Goal: Task Accomplishment & Management: Complete application form

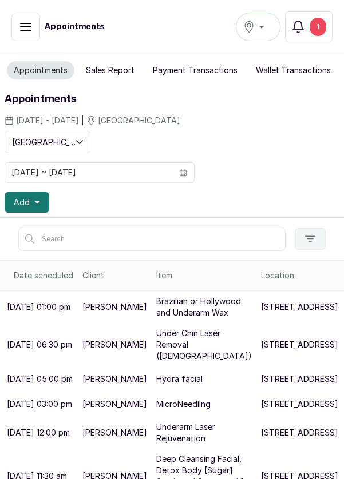
click at [319, 30] on div "1" at bounding box center [317, 27] width 17 height 18
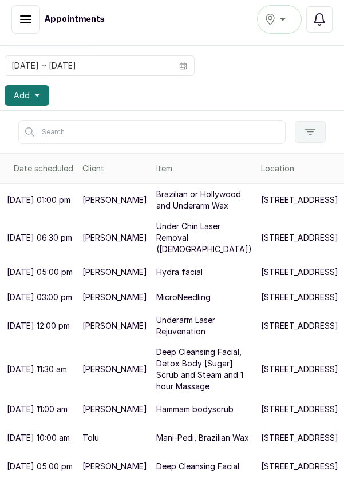
scroll to position [20, 0]
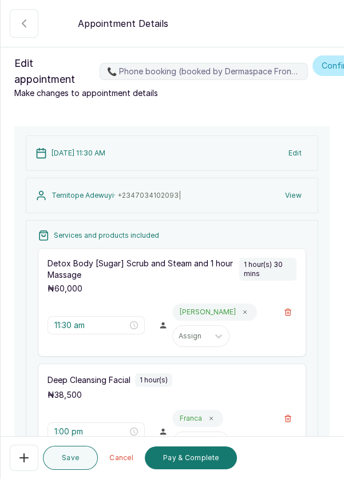
click at [22, 455] on icon "button" at bounding box center [24, 458] width 14 height 14
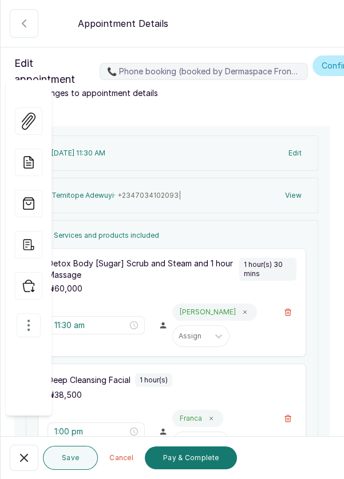
click at [23, 318] on icon "button" at bounding box center [29, 325] width 14 height 14
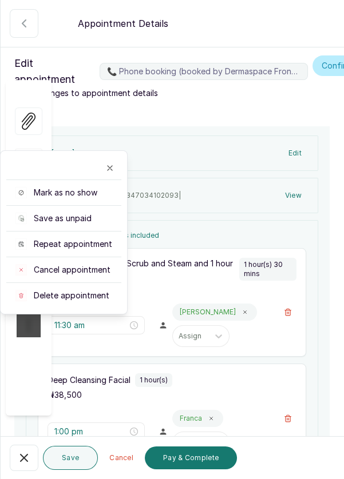
click at [107, 264] on span "Cancel appointment" at bounding box center [72, 269] width 77 height 11
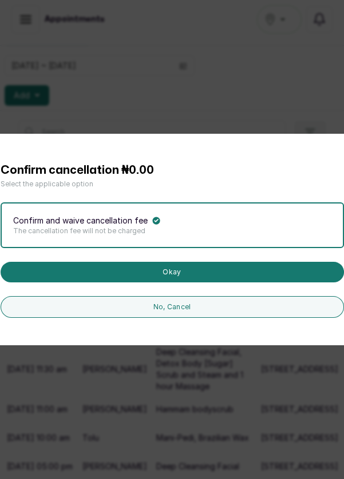
click at [226, 282] on button "Okay" at bounding box center [172, 272] width 343 height 21
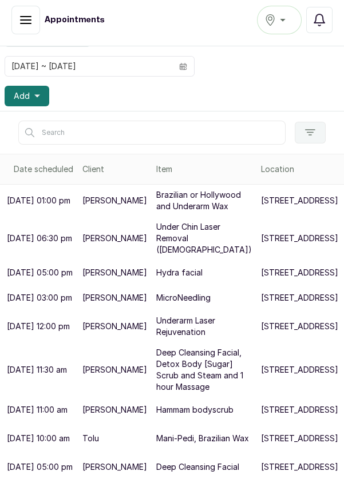
scroll to position [274, 0]
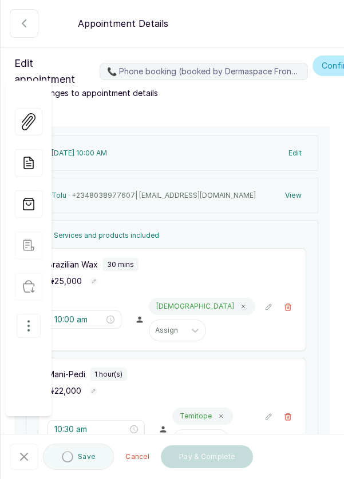
type input "10:00 am"
type input "10:30 am"
click at [28, 321] on icon "button" at bounding box center [28, 326] width 1 height 10
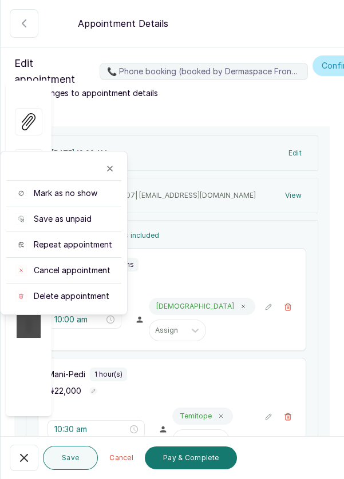
click at [90, 265] on span "Cancel appointment" at bounding box center [72, 270] width 77 height 11
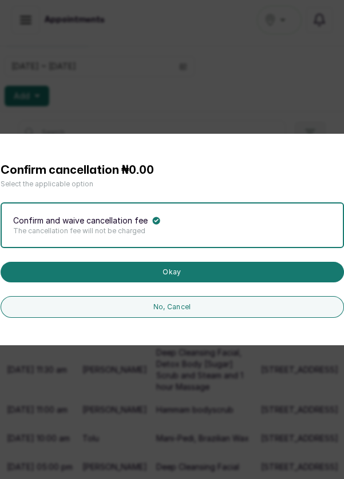
click at [256, 282] on button "Okay" at bounding box center [172, 272] width 343 height 21
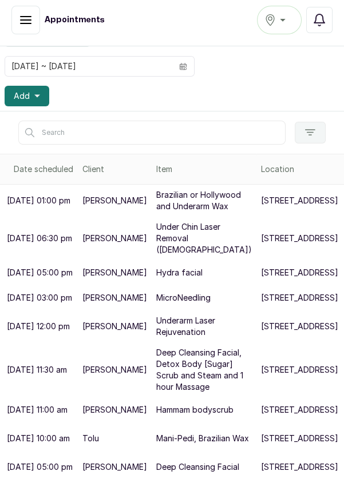
scroll to position [23, 0]
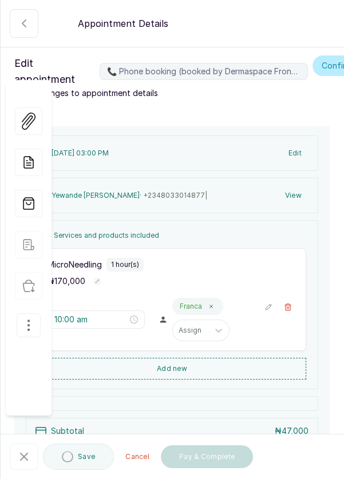
type input "3:00 pm"
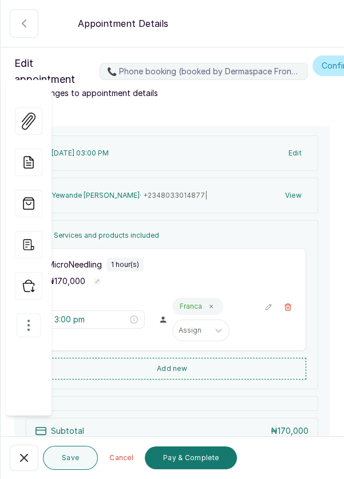
click at [34, 318] on icon "button" at bounding box center [29, 325] width 14 height 14
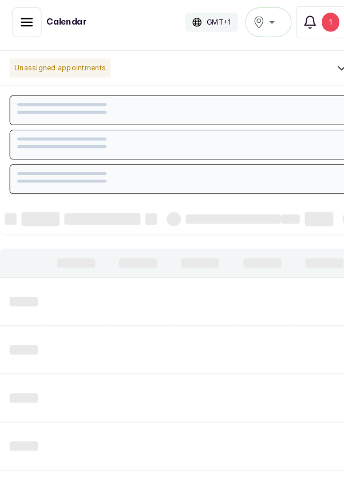
scroll to position [385, 0]
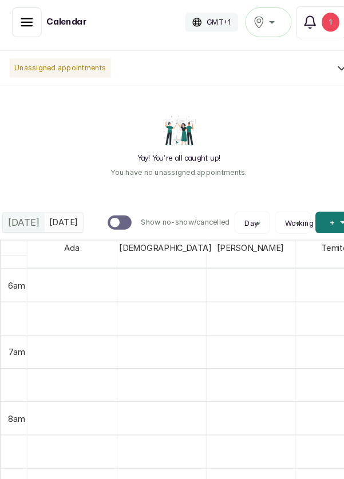
click at [17, 22] on button "Show no-show/cancelled" at bounding box center [25, 21] width 29 height 29
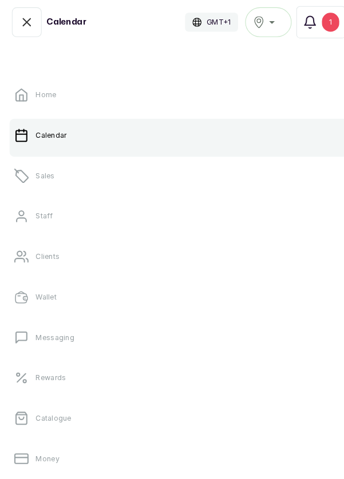
click at [146, 163] on link "Sales" at bounding box center [171, 169] width 325 height 32
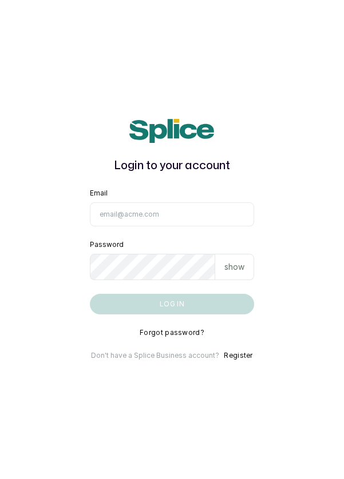
click at [179, 226] on input "Email" at bounding box center [172, 214] width 165 height 24
type input "info@dermaspaceng.com"
click at [90, 294] on button "Log in" at bounding box center [172, 304] width 165 height 21
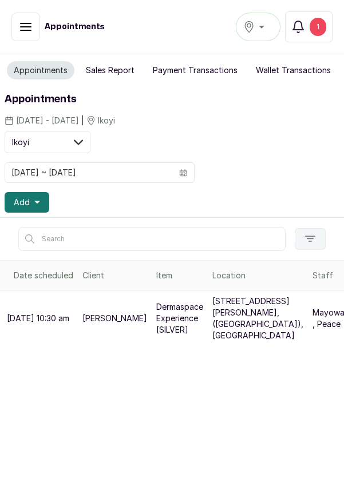
click at [268, 27] on div "Ikoyi" at bounding box center [258, 27] width 30 height 14
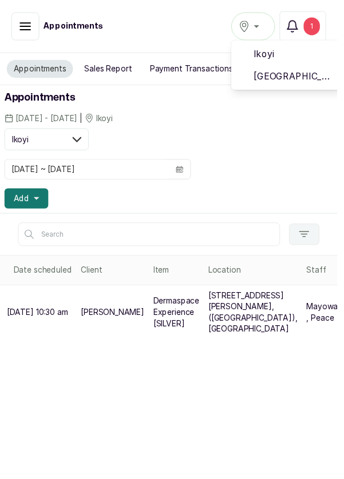
click at [305, 74] on span "[GEOGRAPHIC_DATA]" at bounding box center [299, 78] width 82 height 14
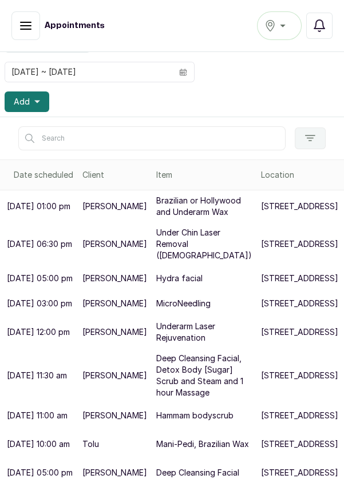
scroll to position [122, 0]
click at [41, 91] on button "Add" at bounding box center [27, 101] width 45 height 21
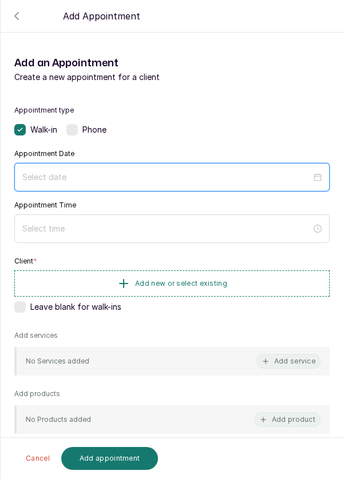
click at [98, 175] on input at bounding box center [166, 177] width 289 height 13
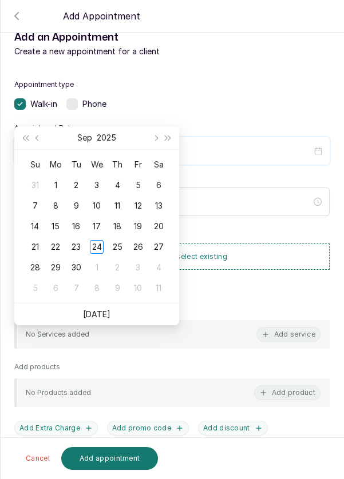
scroll to position [93, 0]
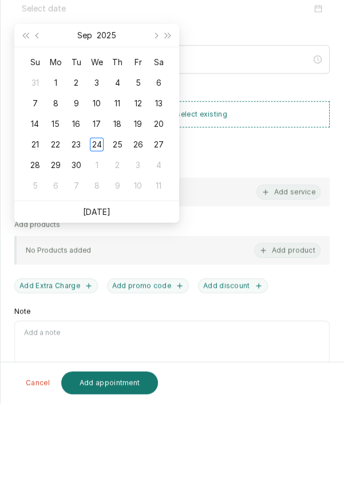
click at [105, 289] on link "[DATE]" at bounding box center [96, 287] width 27 height 10
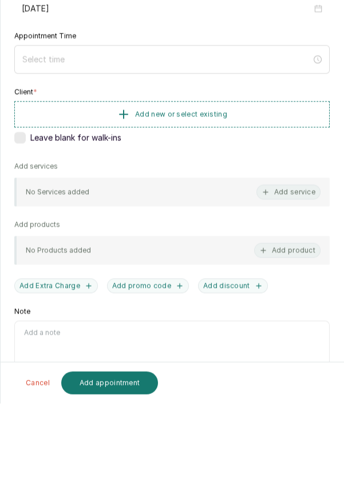
type input "[DATE]"
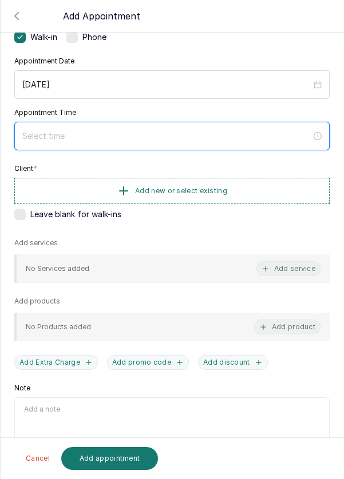
click at [91, 138] on input at bounding box center [166, 136] width 289 height 13
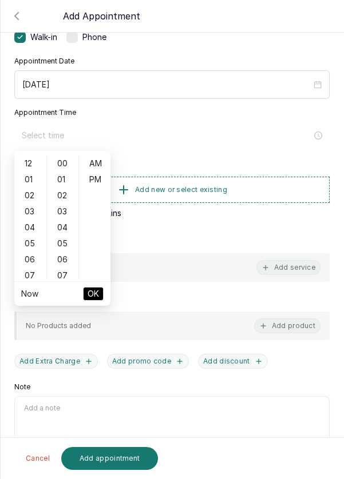
click at [19, 162] on div "12" at bounding box center [30, 163] width 27 height 16
click at [95, 179] on div "PM" at bounding box center [94, 179] width 27 height 16
type input "12:00 pm"
click at [96, 290] on span "OK" at bounding box center [92, 294] width 11 height 22
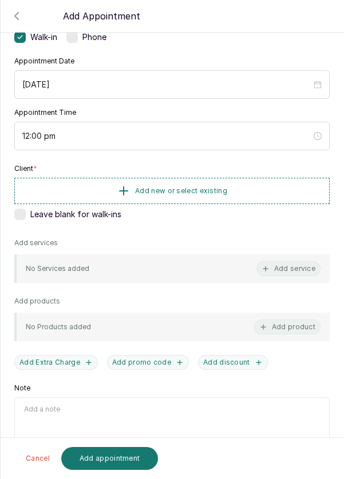
click at [266, 187] on button "Add new or select existing" at bounding box center [171, 191] width 315 height 26
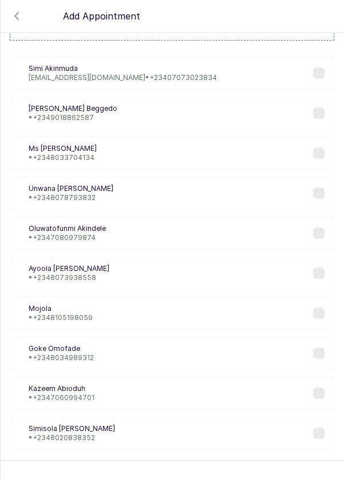
scroll to position [69, 0]
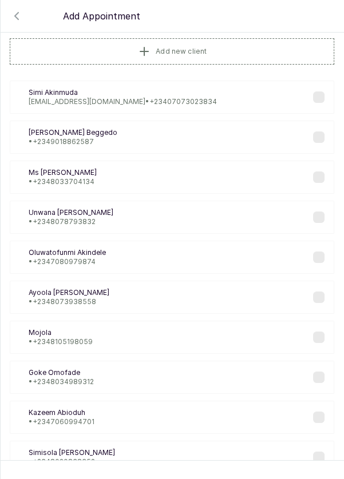
click at [232, 50] on button "Add new client" at bounding box center [172, 51] width 324 height 26
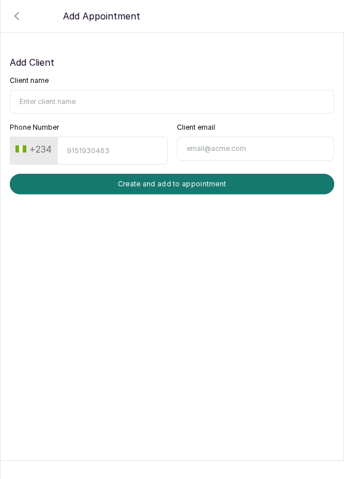
scroll to position [0, 0]
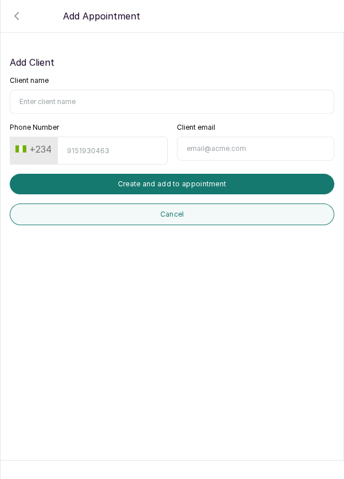
click at [94, 99] on input "Client name" at bounding box center [172, 102] width 324 height 24
type input "Gbeng Orusewè"
click at [115, 137] on input "Phone Number" at bounding box center [112, 151] width 110 height 28
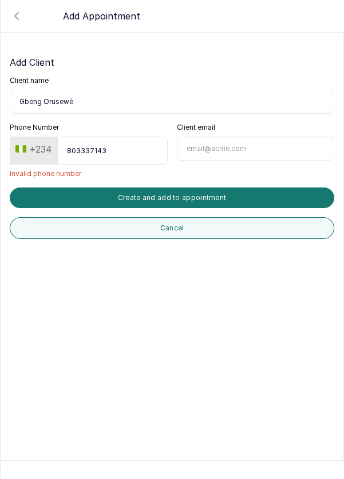
type input "8033371437"
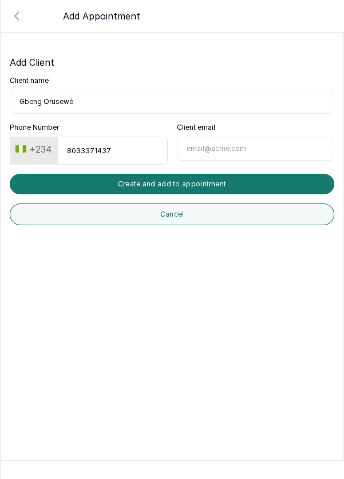
click at [226, 186] on button "Create and add to appointment" at bounding box center [172, 184] width 324 height 21
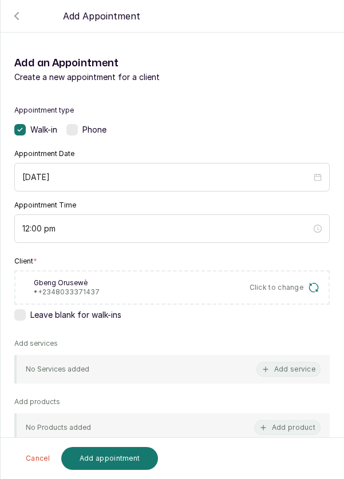
scroll to position [101, 0]
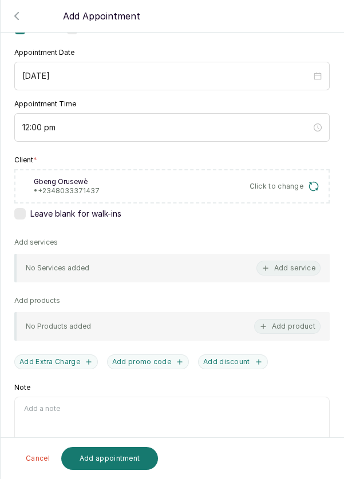
click at [298, 262] on button "Add service" at bounding box center [288, 268] width 64 height 15
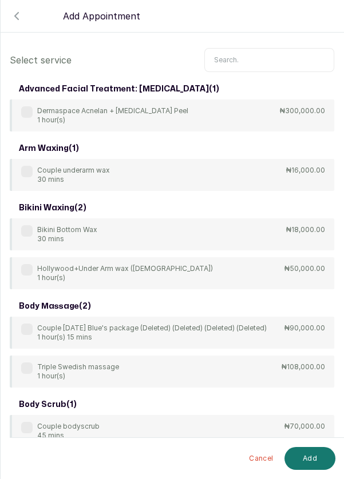
scroll to position [8, 0]
click at [242, 54] on input "text" at bounding box center [269, 59] width 130 height 24
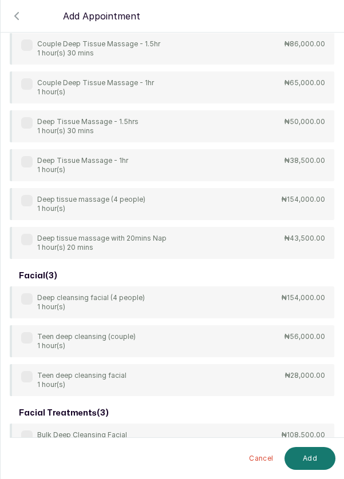
scroll to position [189, 0]
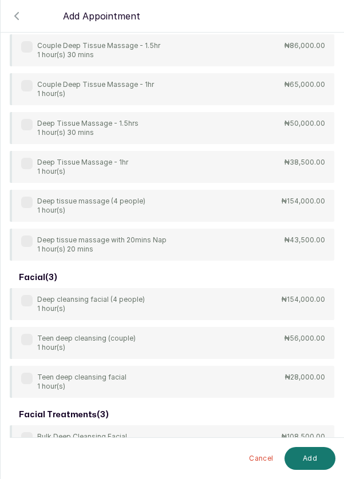
type input "Deep"
click at [32, 159] on div "4Hands Deep Tissue Massage 45 mins ₦55,000.00 Bulk 4hands Deep Tissue Massage (…" at bounding box center [172, 89] width 324 height 343
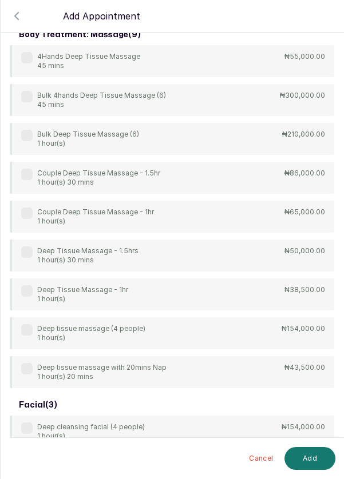
click at [25, 278] on div "Deep Tissue Massage - 1hr 1 hour(s) ₦38,500.00" at bounding box center [172, 294] width 324 height 32
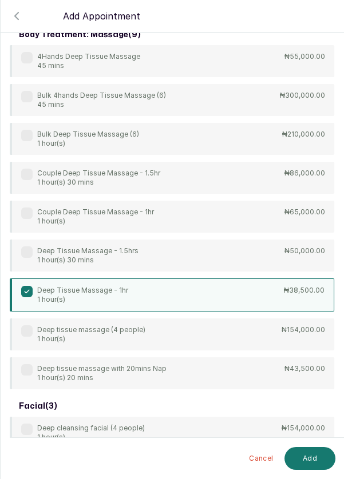
click at [310, 457] on button "Add" at bounding box center [309, 458] width 51 height 23
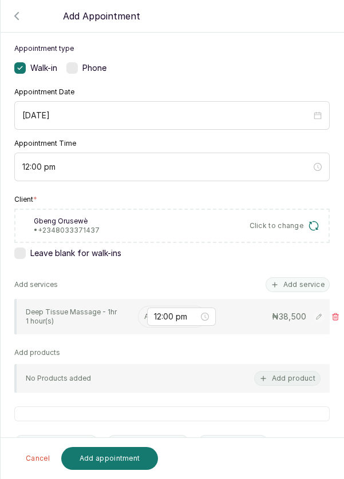
click at [144, 314] on input "text" at bounding box center [145, 317] width 2 height 8
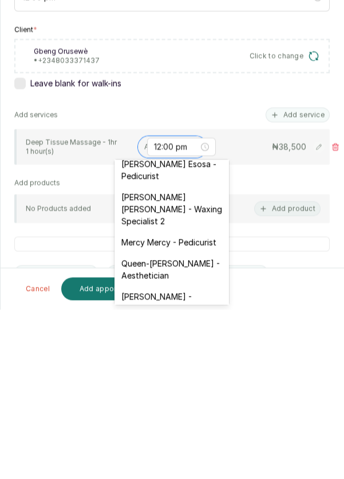
scroll to position [175, 0]
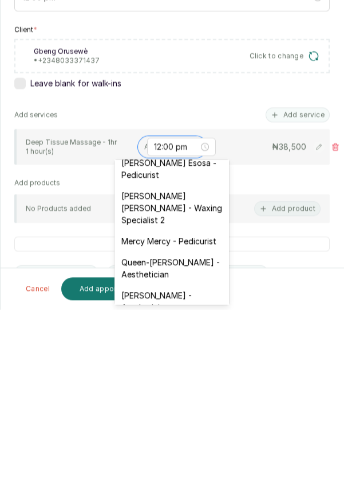
click at [184, 370] on div "[PERSON_NAME] [PERSON_NAME] - Waxing Specialist 2" at bounding box center [171, 377] width 114 height 45
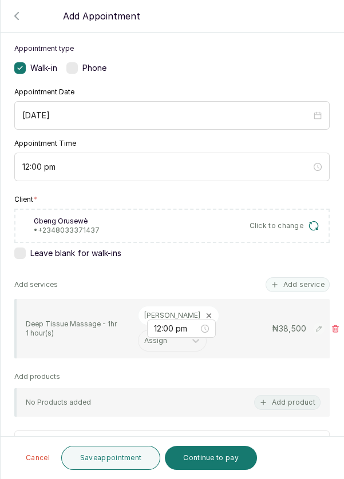
click at [306, 282] on button "Add service" at bounding box center [297, 284] width 64 height 15
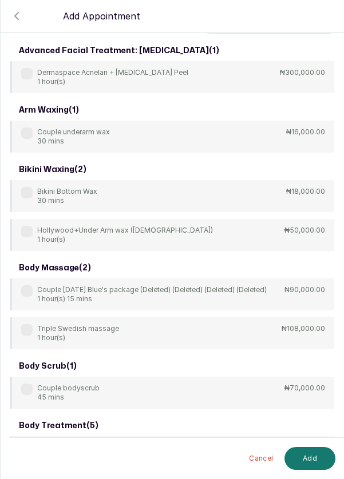
scroll to position [7, 0]
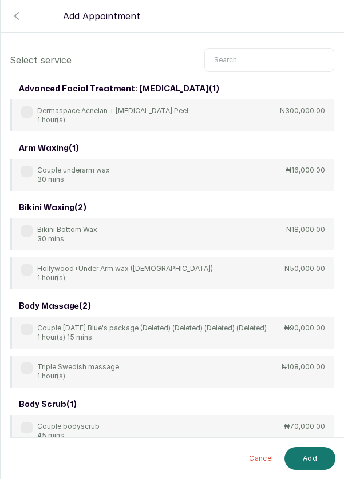
click at [252, 56] on input "text" at bounding box center [269, 60] width 130 height 24
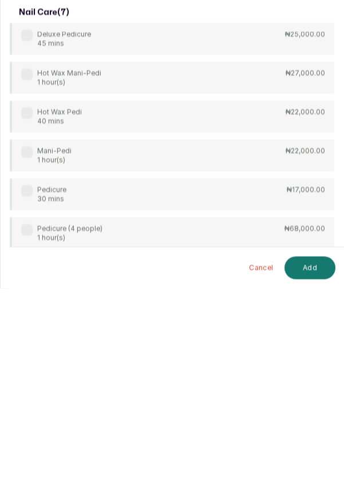
scroll to position [19, 0]
type input "Pedi"
click at [24, 358] on div "Deluxe Pedicure 45 mins ₦25,000.00 Hot Wax Mani-Pedi 1 hour(s) ₦27,000.00 Hot W…" at bounding box center [172, 346] width 324 height 265
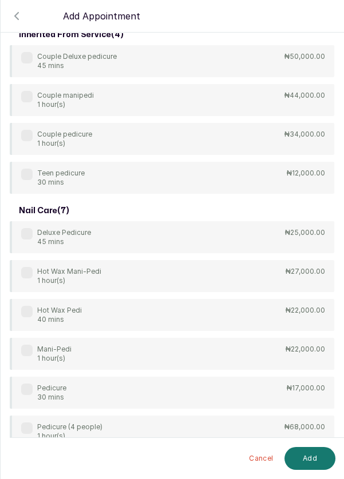
scroll to position [0, 0]
click at [22, 393] on label at bounding box center [26, 389] width 11 height 11
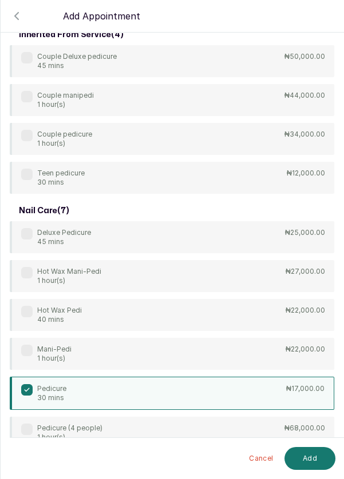
click at [306, 463] on button "Add" at bounding box center [309, 458] width 51 height 23
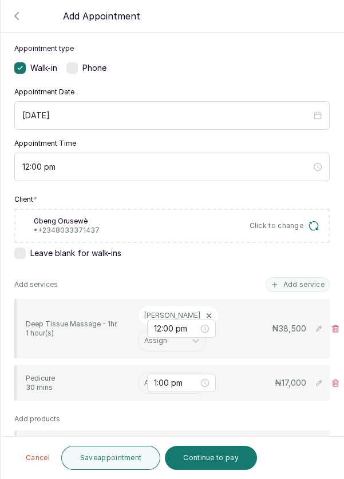
click at [144, 381] on input "text" at bounding box center [145, 383] width 2 height 8
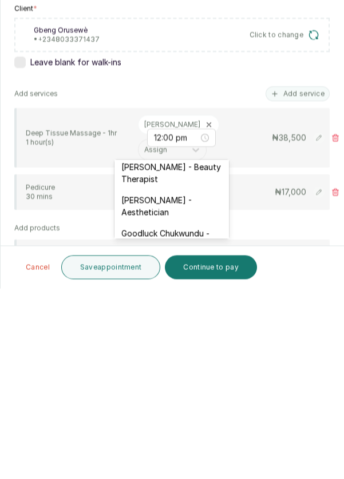
scroll to position [340, 0]
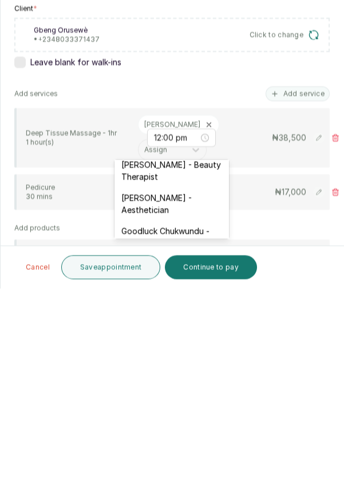
click at [188, 411] on div "Goodluck Chukwundu - Massage therapist" at bounding box center [171, 427] width 114 height 33
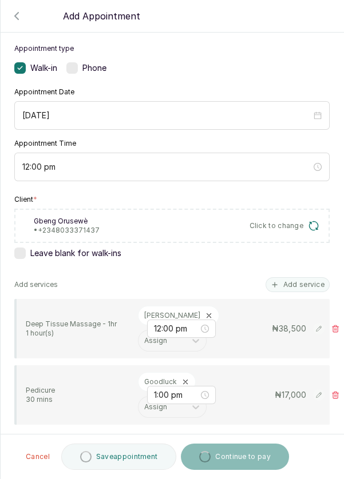
click at [183, 378] on icon at bounding box center [185, 382] width 8 height 8
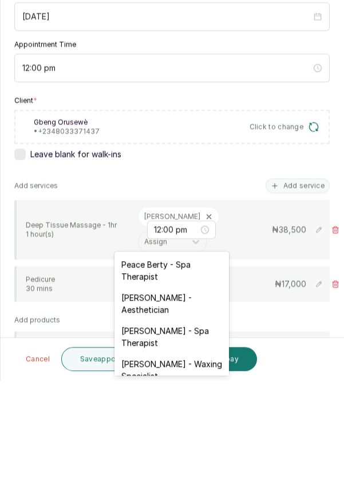
scroll to position [55, 0]
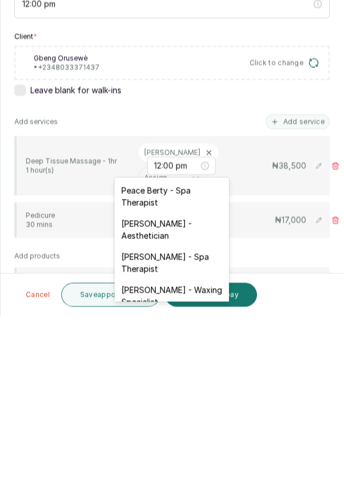
click at [196, 431] on div "[PERSON_NAME] - Spa Therapist" at bounding box center [171, 425] width 114 height 33
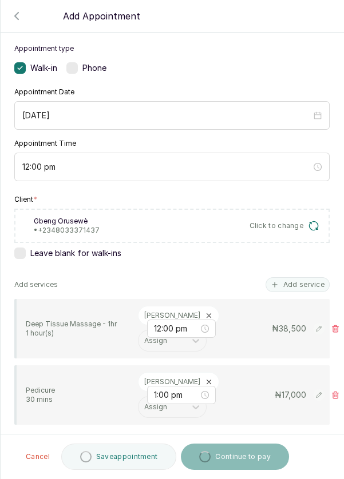
click at [207, 380] on icon at bounding box center [209, 382] width 4 height 4
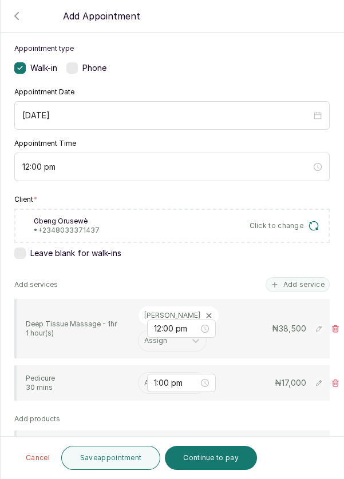
click at [144, 379] on input "text" at bounding box center [145, 383] width 2 height 8
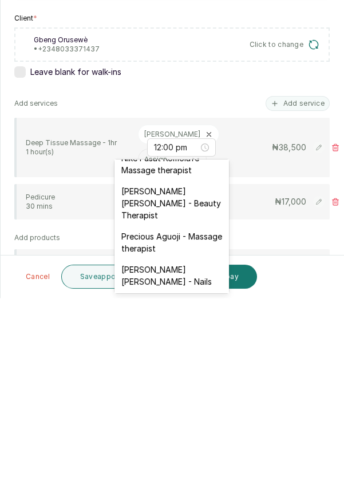
scroll to position [446, 0]
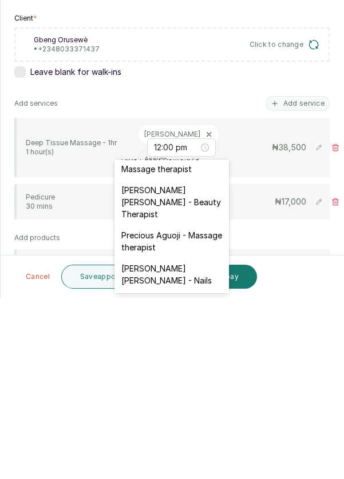
click at [185, 439] on div "[PERSON_NAME] [PERSON_NAME] - Nails" at bounding box center [171, 455] width 114 height 33
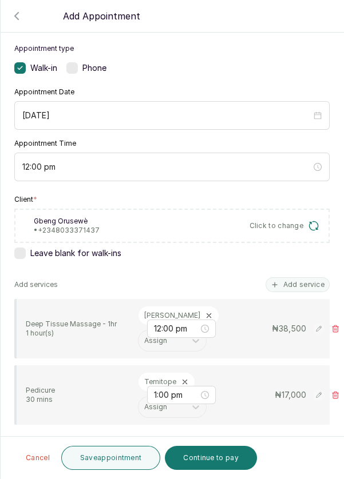
click at [103, 459] on button "Save appointment" at bounding box center [110, 458] width 99 height 24
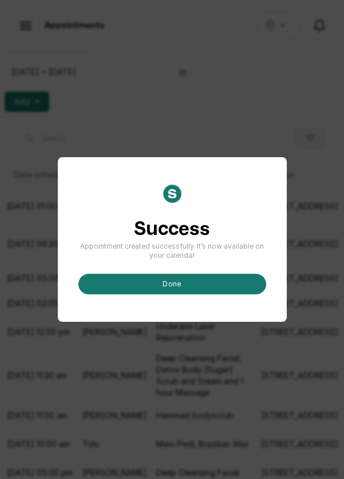
click at [185, 294] on button "done" at bounding box center [171, 284] width 187 height 21
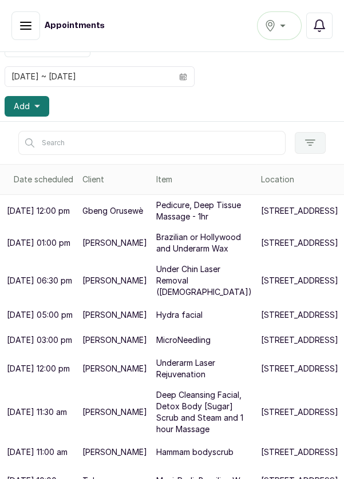
scroll to position [70, 0]
